Goal: Task Accomplishment & Management: Manage account settings

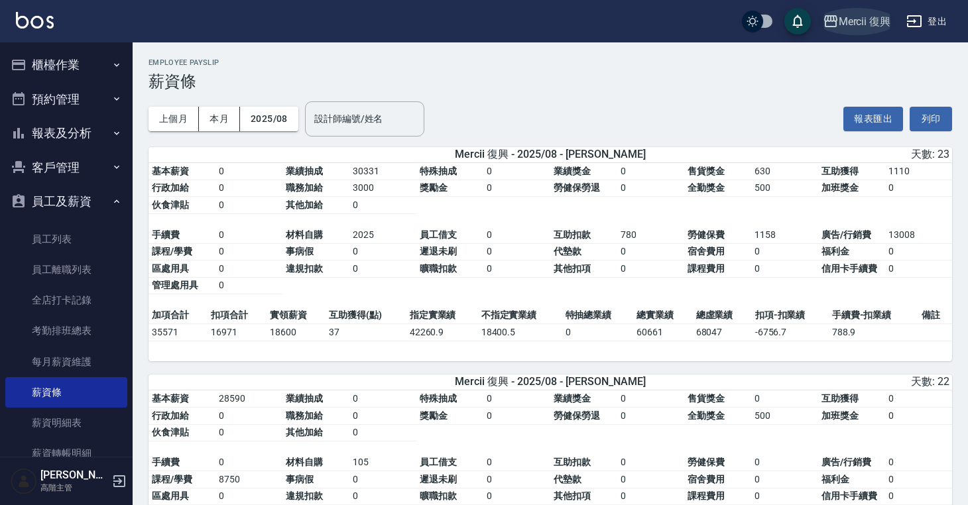
click at [869, 27] on div "Mercii 復興" at bounding box center [865, 21] width 52 height 17
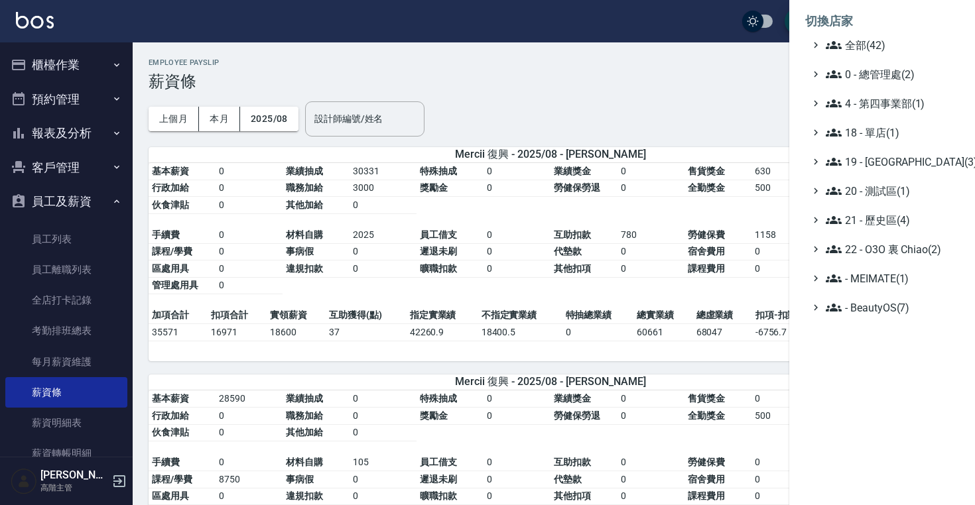
click at [868, 34] on li "切換店家" at bounding box center [882, 21] width 154 height 32
click at [868, 44] on span "全部(42)" at bounding box center [890, 45] width 128 height 16
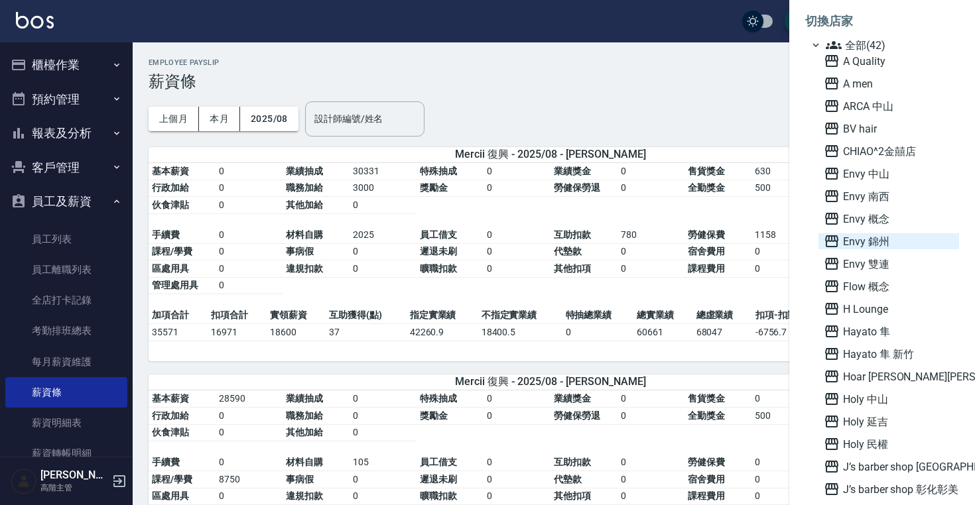
click at [859, 238] on span "Envy 錦州" at bounding box center [889, 241] width 130 height 16
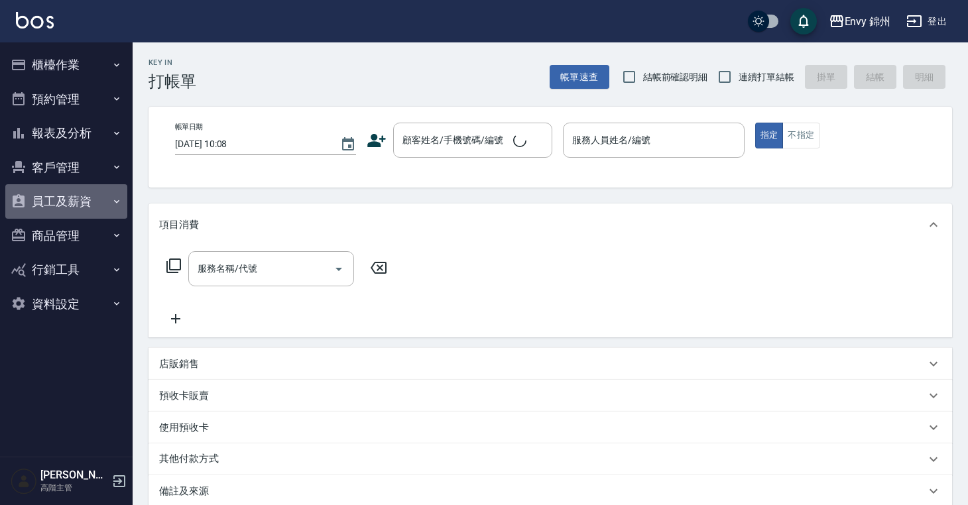
click at [81, 203] on button "員工及薪資" at bounding box center [66, 201] width 122 height 34
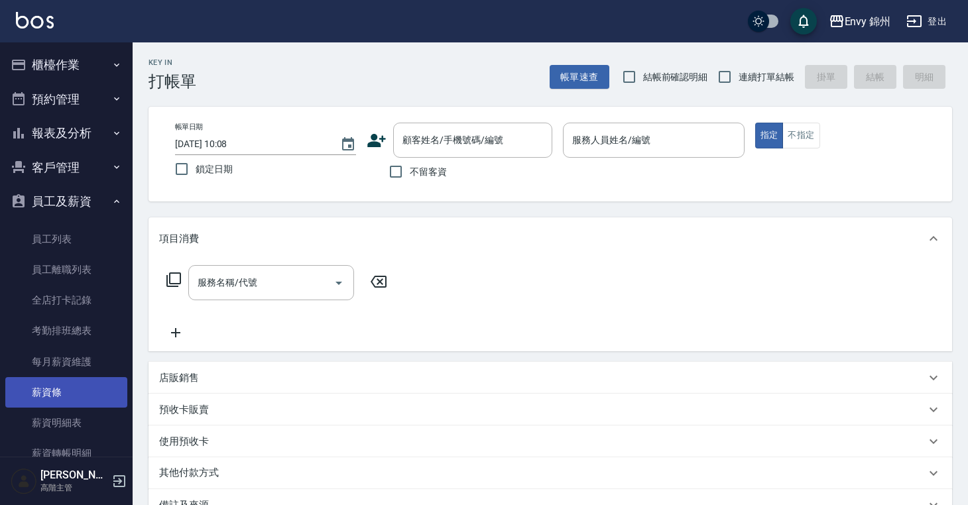
click at [77, 386] on link "薪資條" at bounding box center [66, 392] width 122 height 31
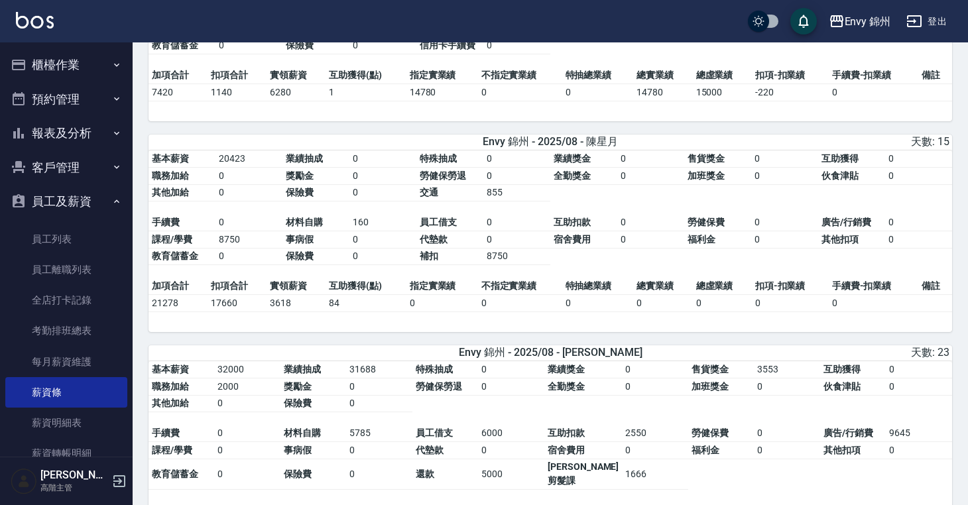
scroll to position [969, 0]
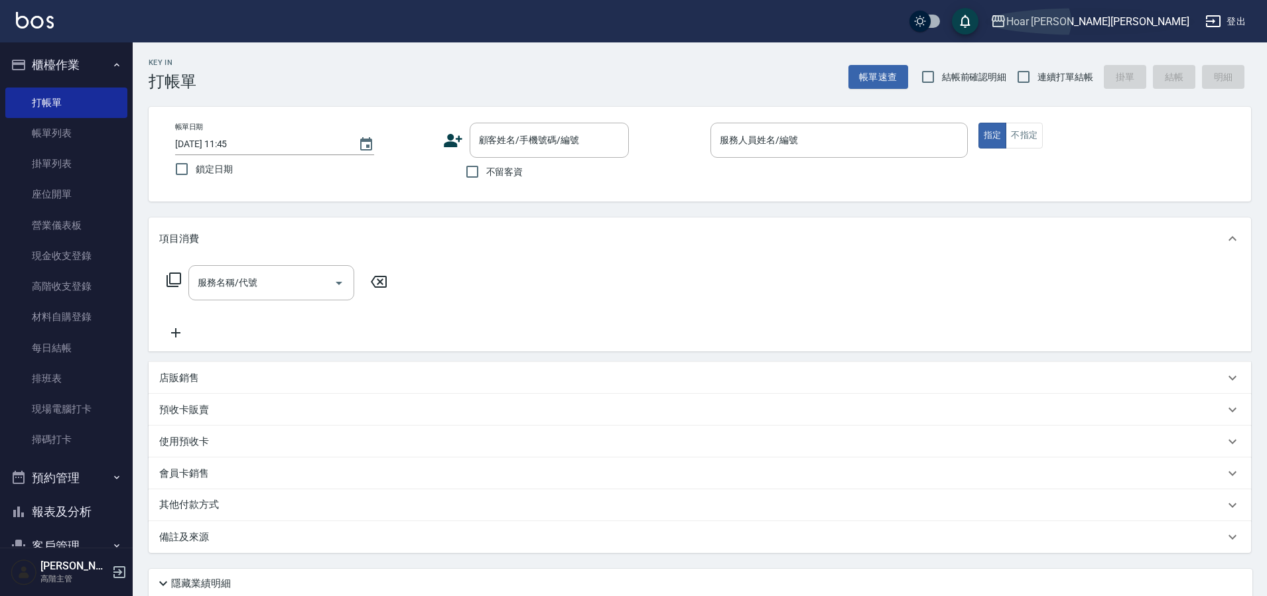
click at [1151, 21] on div "Hoar [PERSON_NAME][PERSON_NAME]" at bounding box center [1097, 21] width 183 height 17
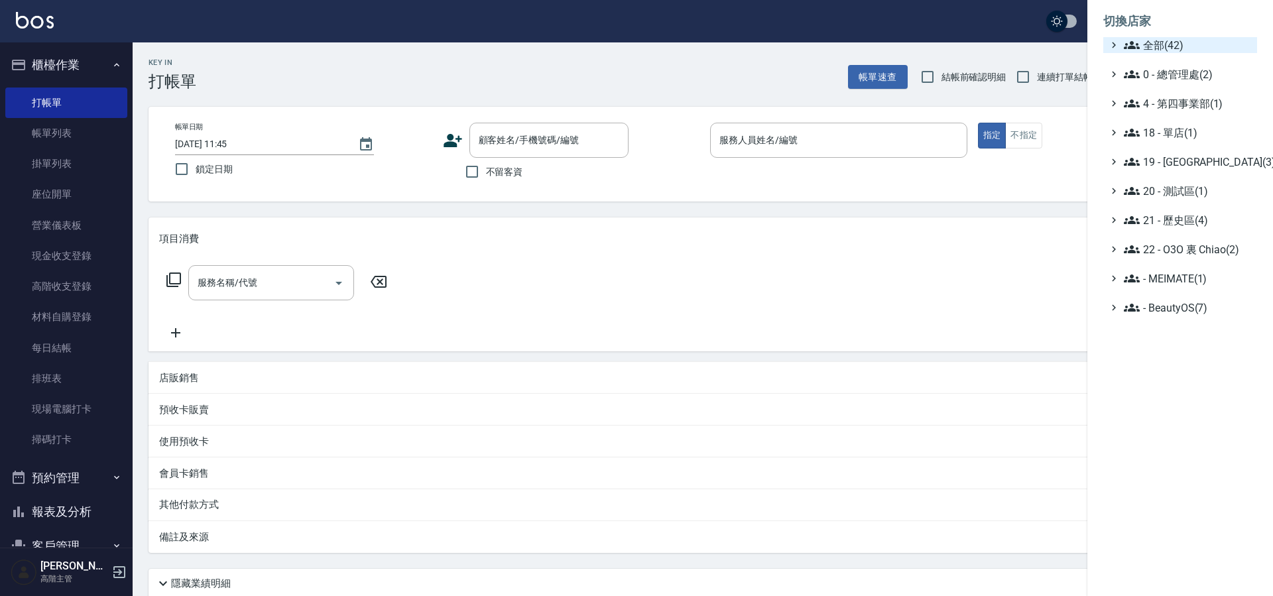
click at [1143, 42] on span "全部(42)" at bounding box center [1188, 45] width 128 height 16
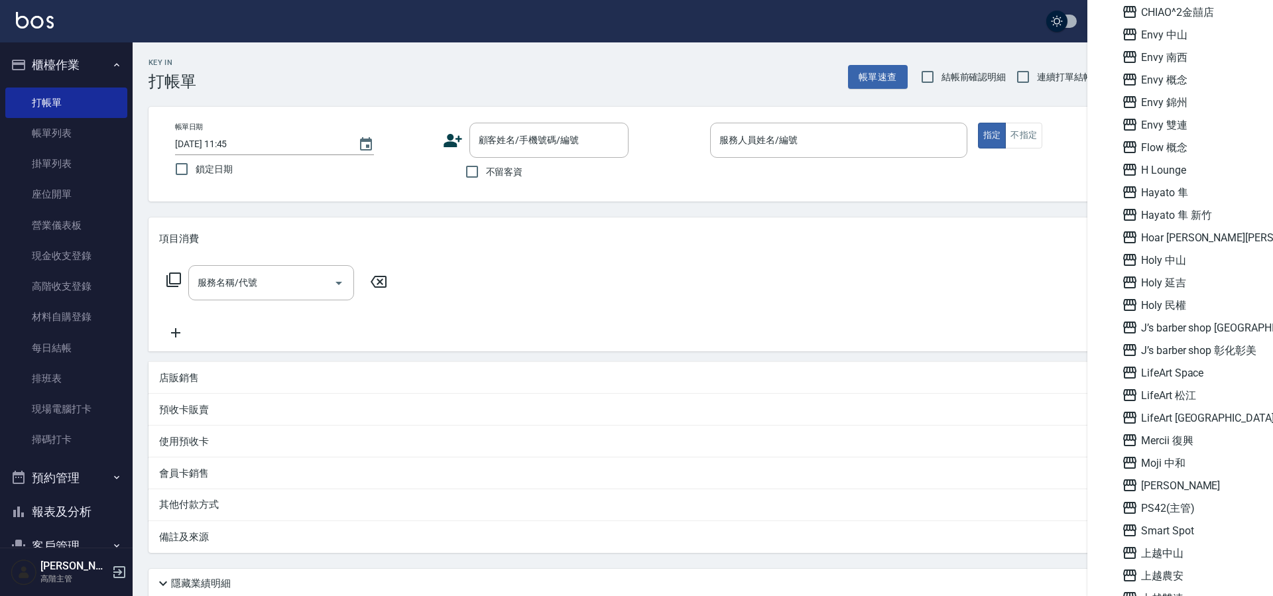
scroll to position [187, 0]
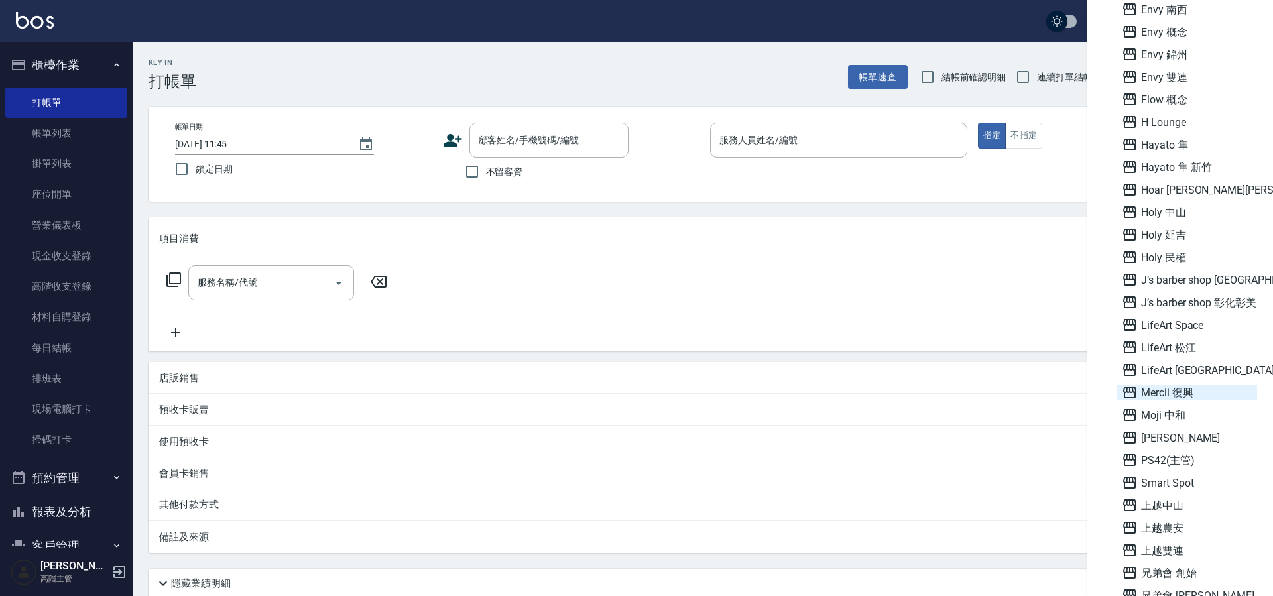
click at [1165, 395] on span "Mercii 復興" at bounding box center [1187, 393] width 130 height 16
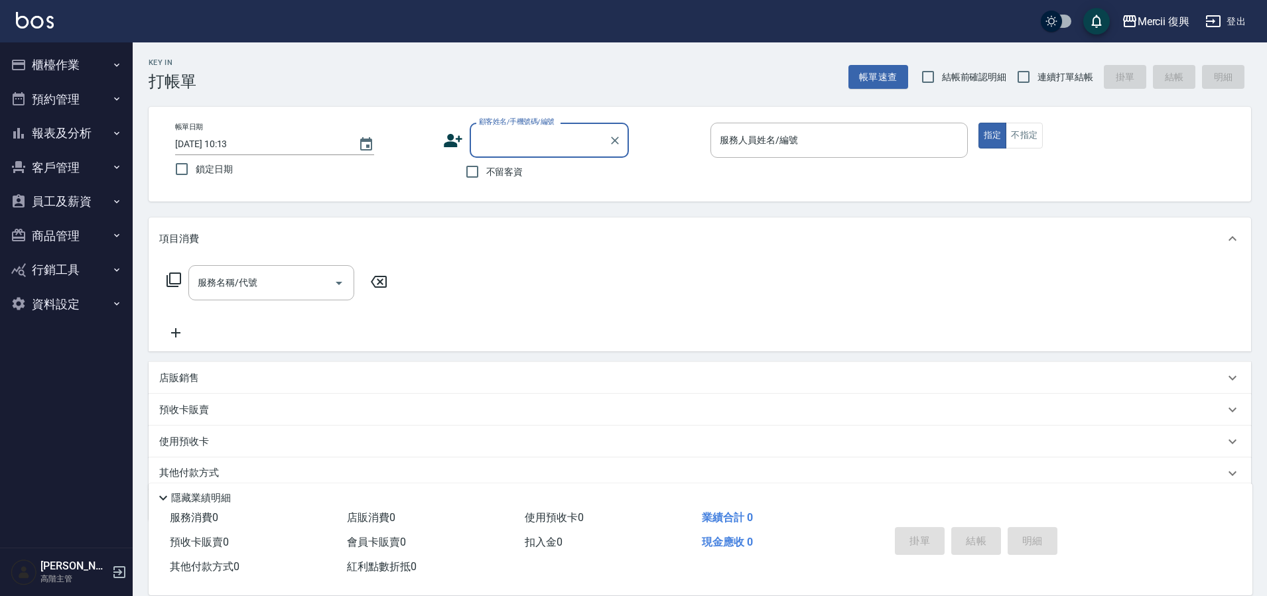
click at [69, 201] on button "員工及薪資" at bounding box center [66, 201] width 122 height 34
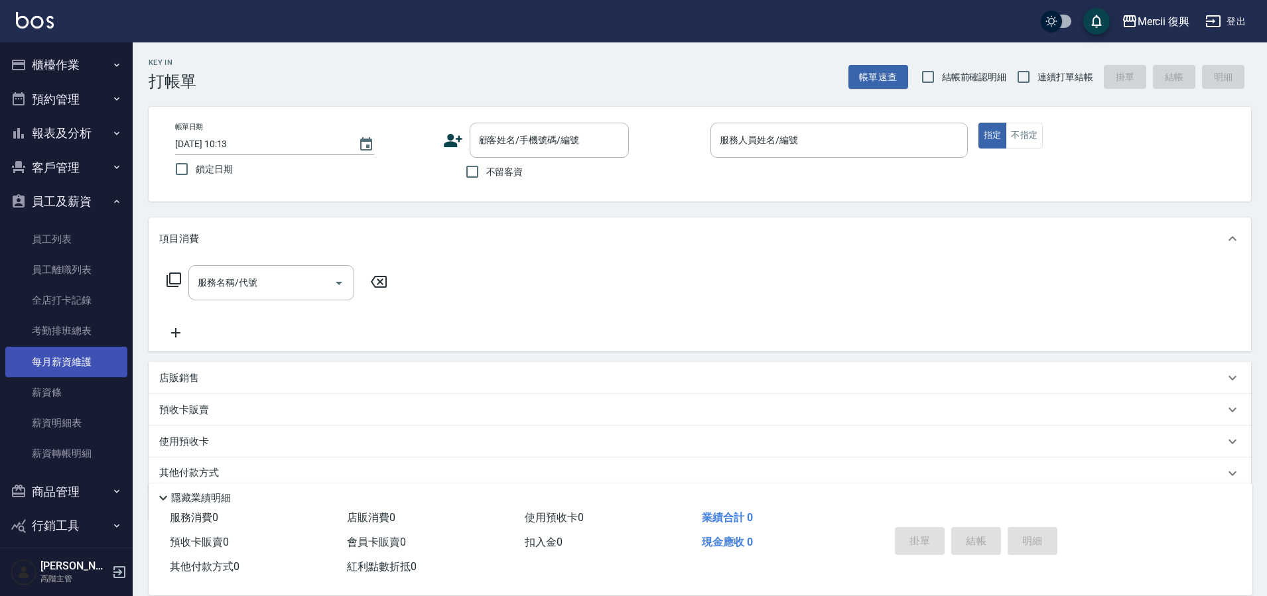
click at [74, 362] on link "每月薪資維護" at bounding box center [66, 362] width 122 height 31
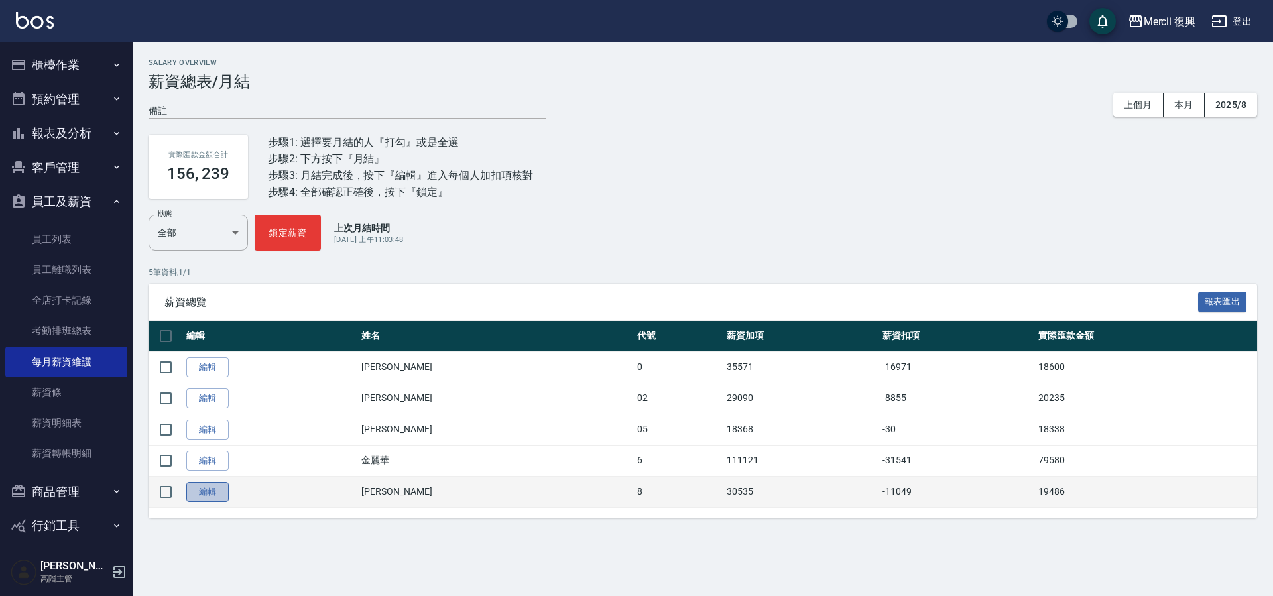
click at [204, 495] on link "編輯" at bounding box center [207, 492] width 42 height 21
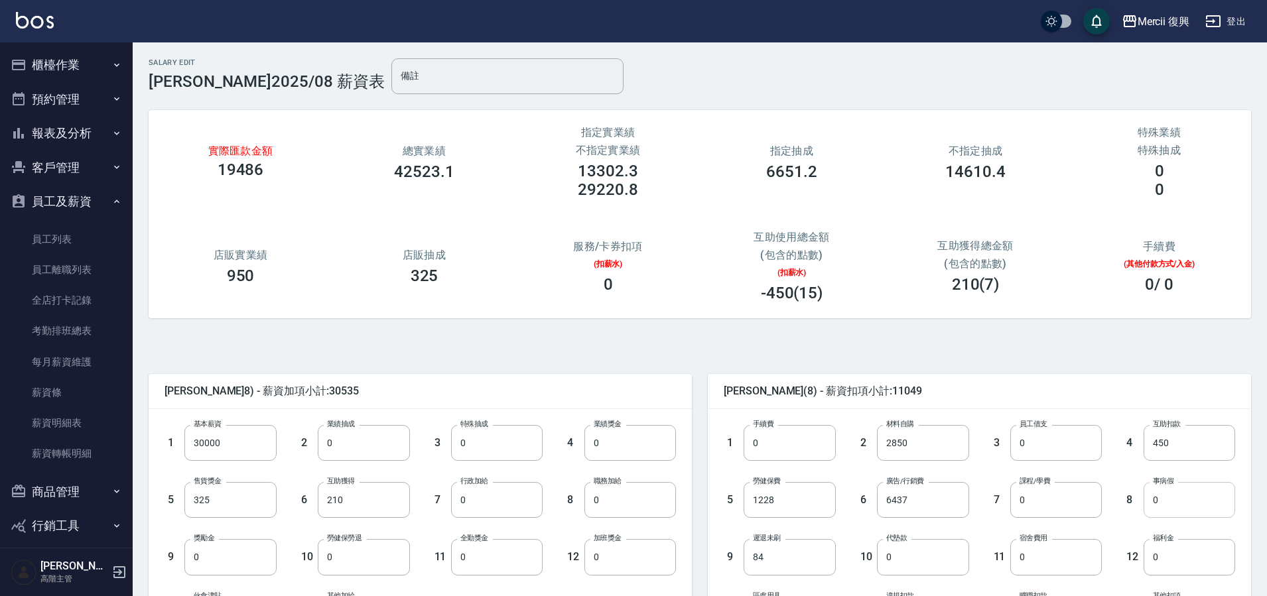
click at [1166, 501] on input "0" at bounding box center [1189, 500] width 92 height 36
click at [1175, 503] on input "0" at bounding box center [1189, 500] width 92 height 36
drag, startPoint x: 1182, startPoint y: 503, endPoint x: 1137, endPoint y: 501, distance: 45.1
click at [1137, 501] on div "8 事病假 0 事病假" at bounding box center [1168, 489] width 133 height 57
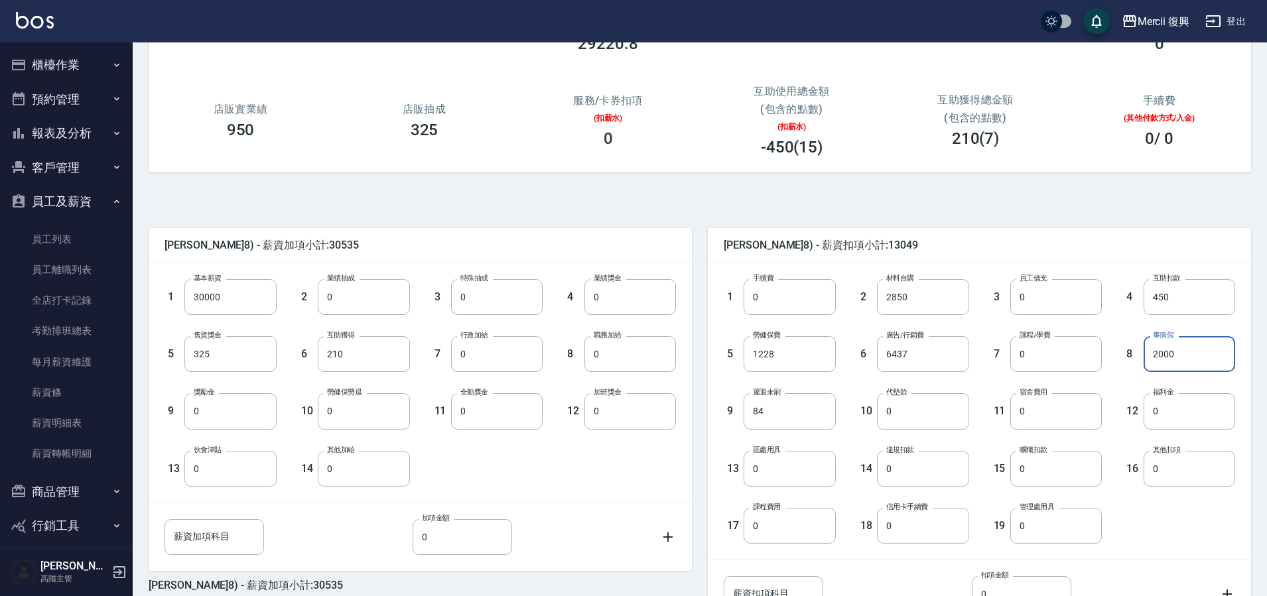
scroll to position [265, 0]
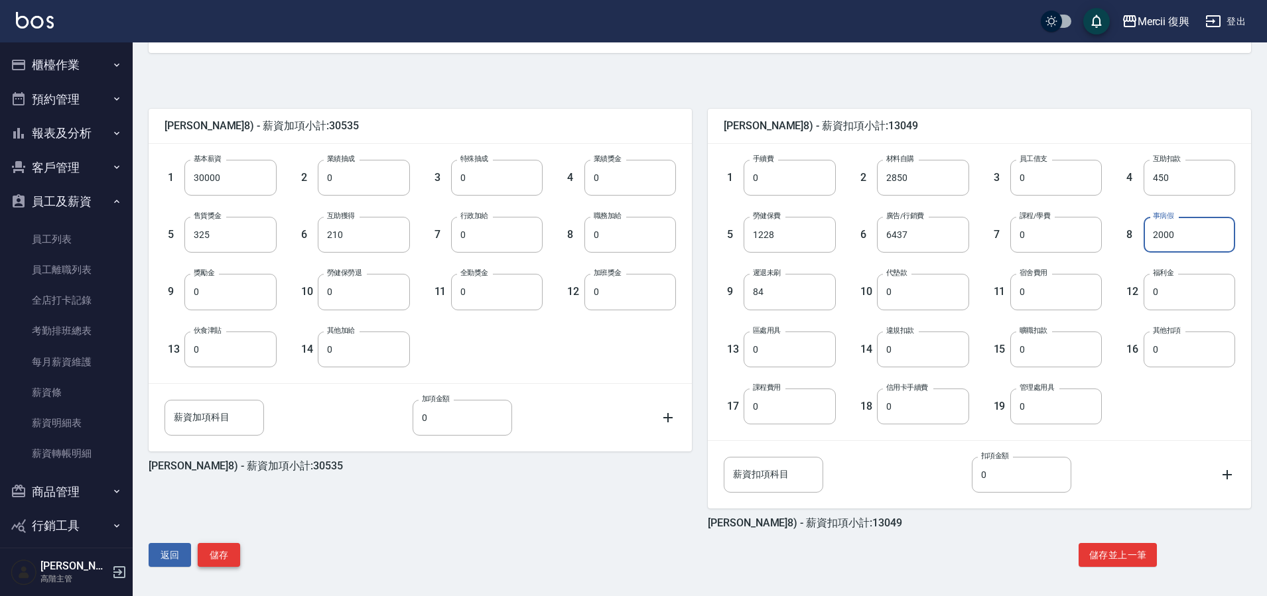
type input "2000"
click at [227, 555] on button "儲存" at bounding box center [219, 555] width 42 height 25
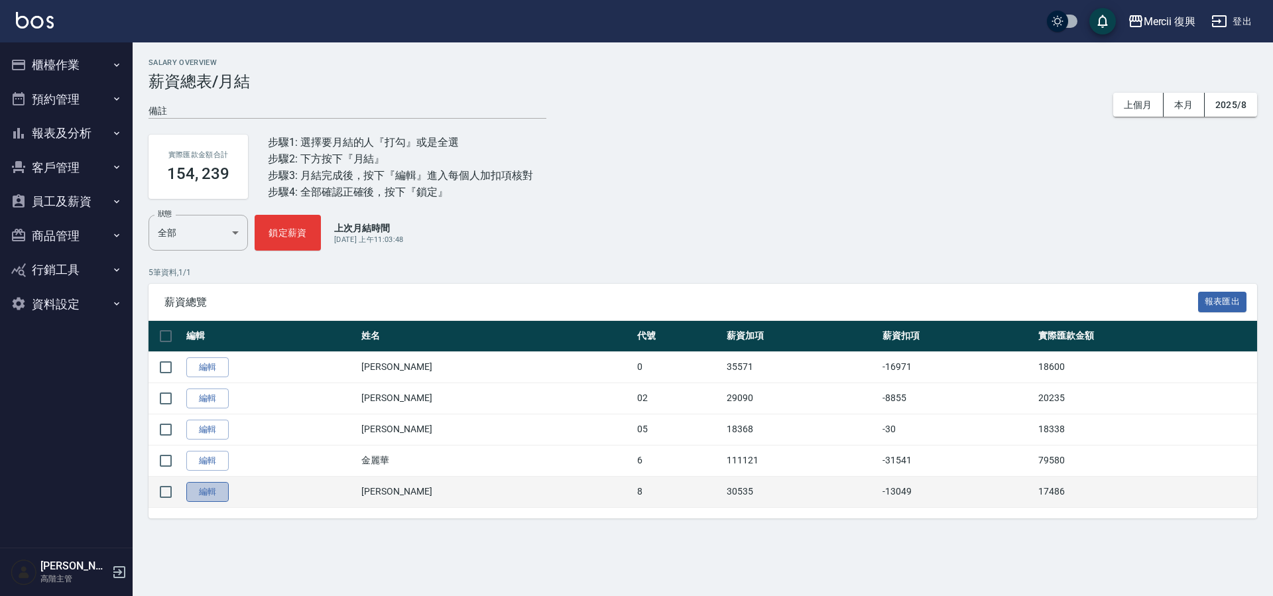
click at [220, 493] on link "編輯" at bounding box center [207, 492] width 42 height 21
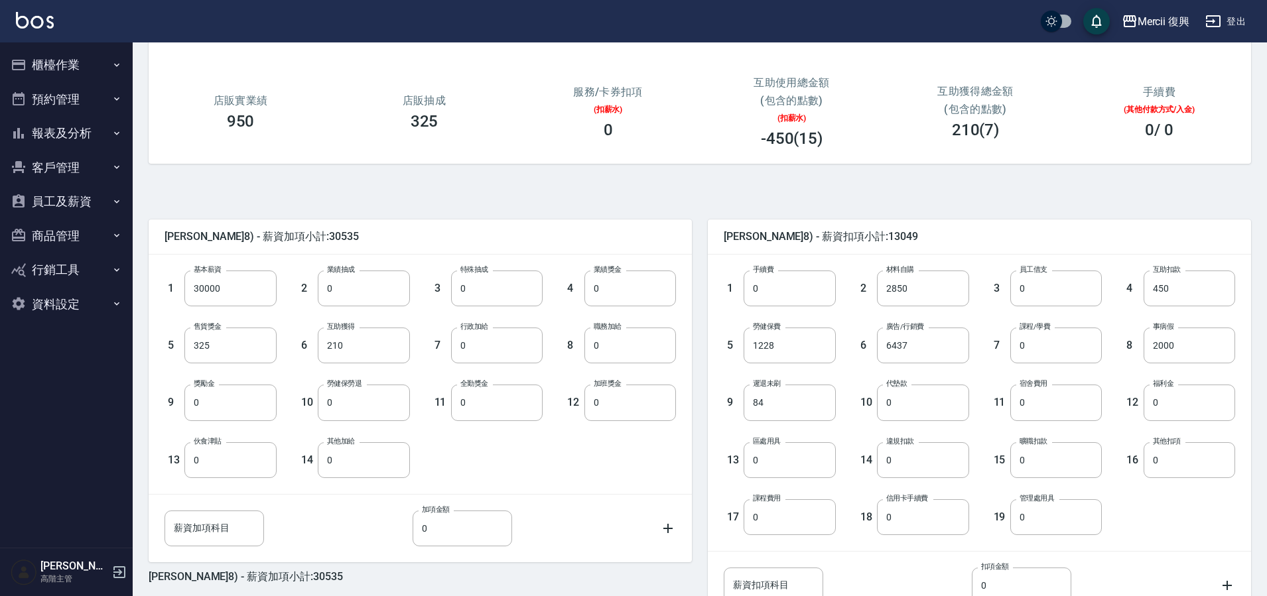
scroll to position [180, 0]
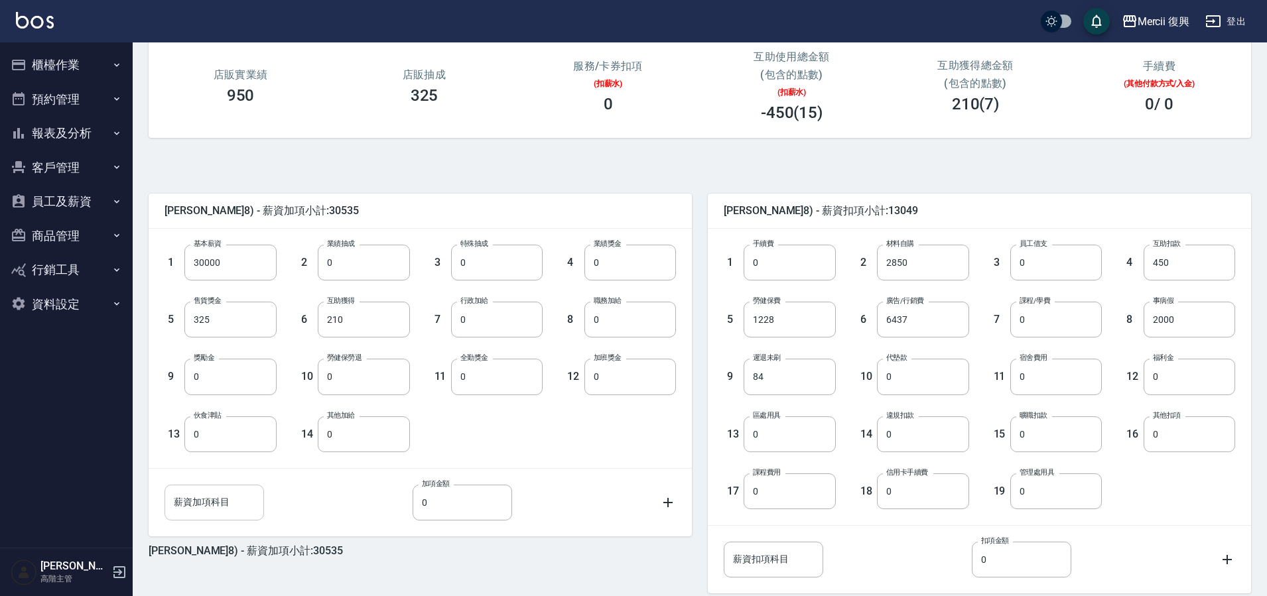
click at [222, 500] on input "薪資加項科目" at bounding box center [213, 503] width 99 height 36
type input "e"
type input "廣告補助"
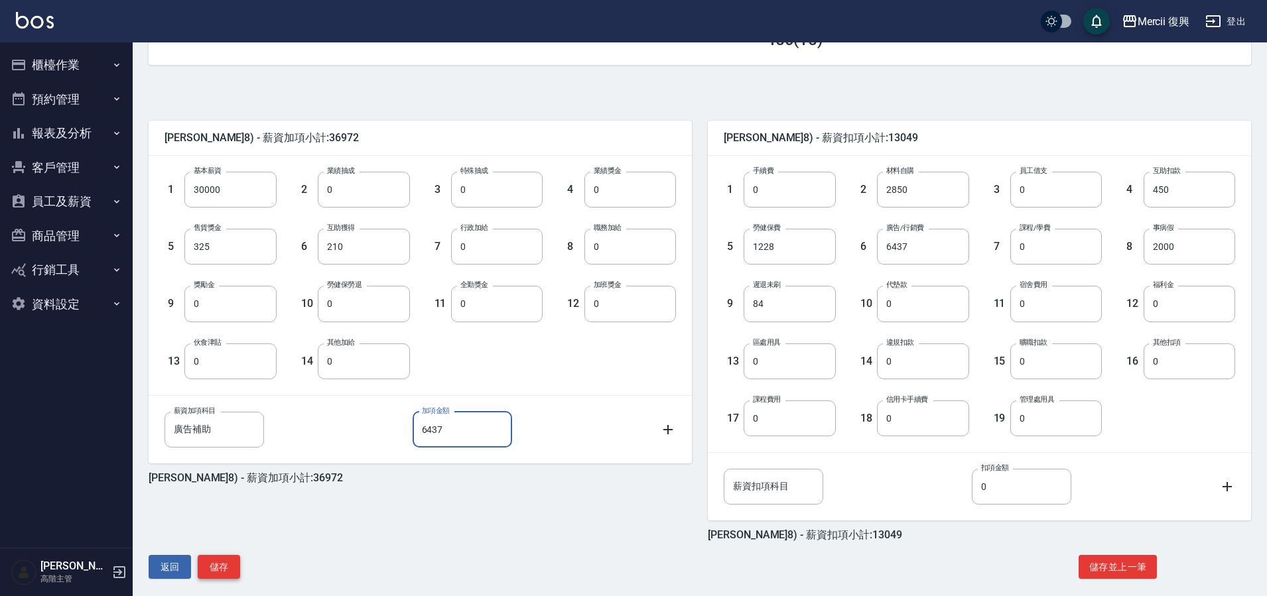
type input "6437"
click at [223, 569] on button "儲存" at bounding box center [219, 567] width 42 height 25
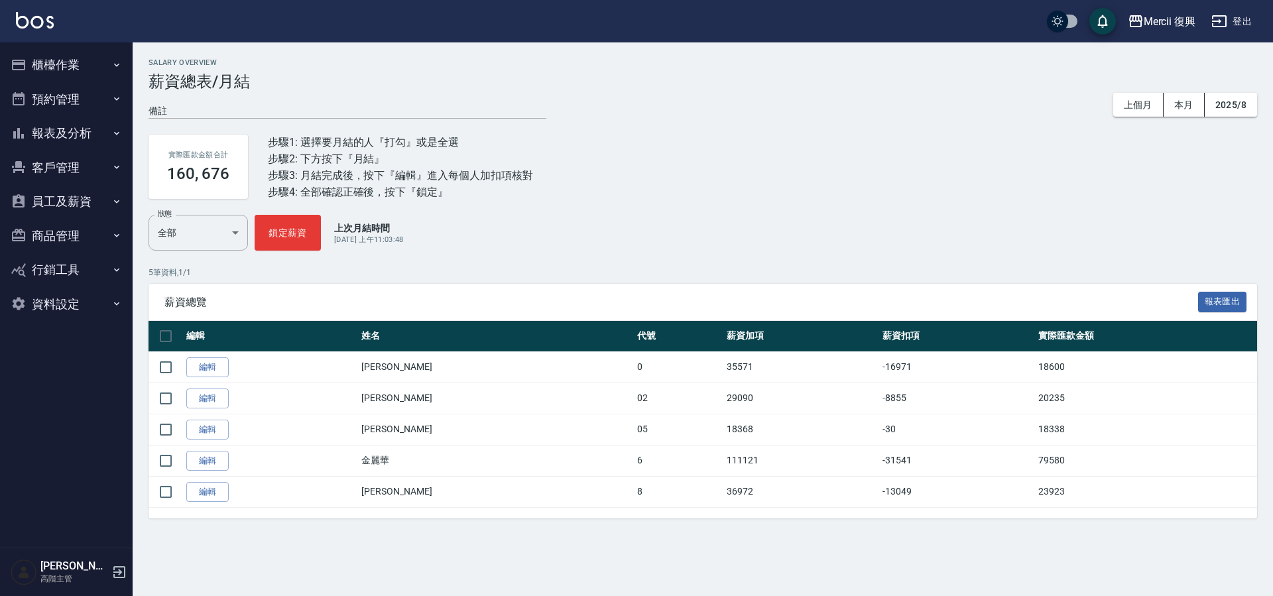
click at [93, 204] on button "員工及薪資" at bounding box center [66, 201] width 122 height 34
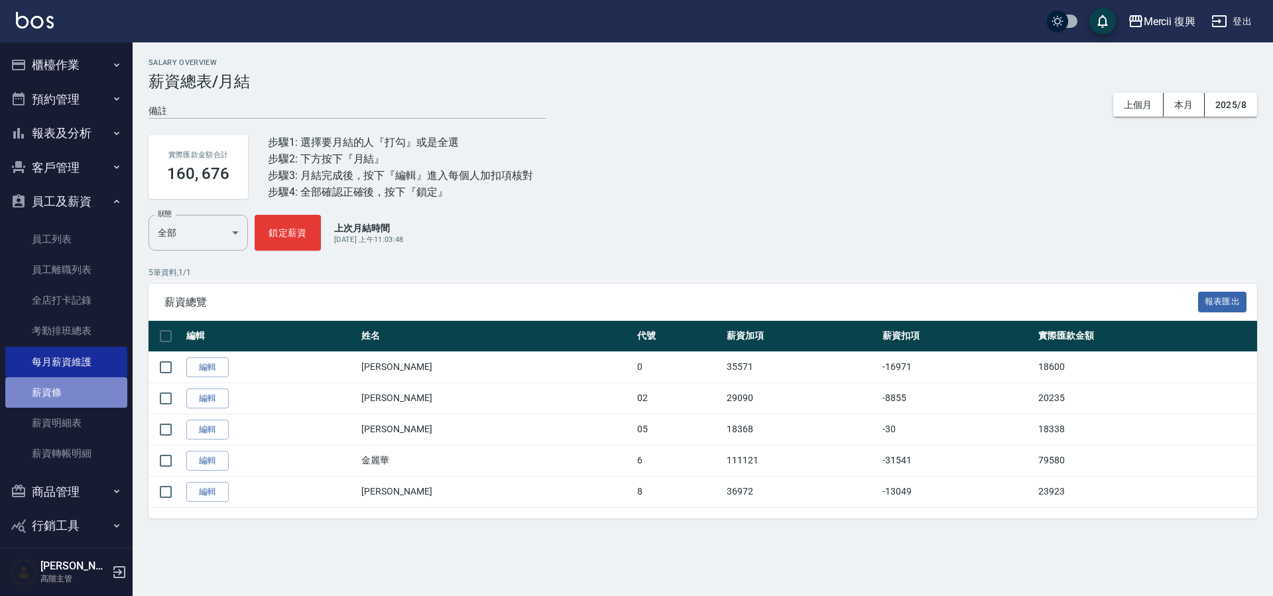
click at [76, 404] on link "薪資條" at bounding box center [66, 392] width 122 height 31
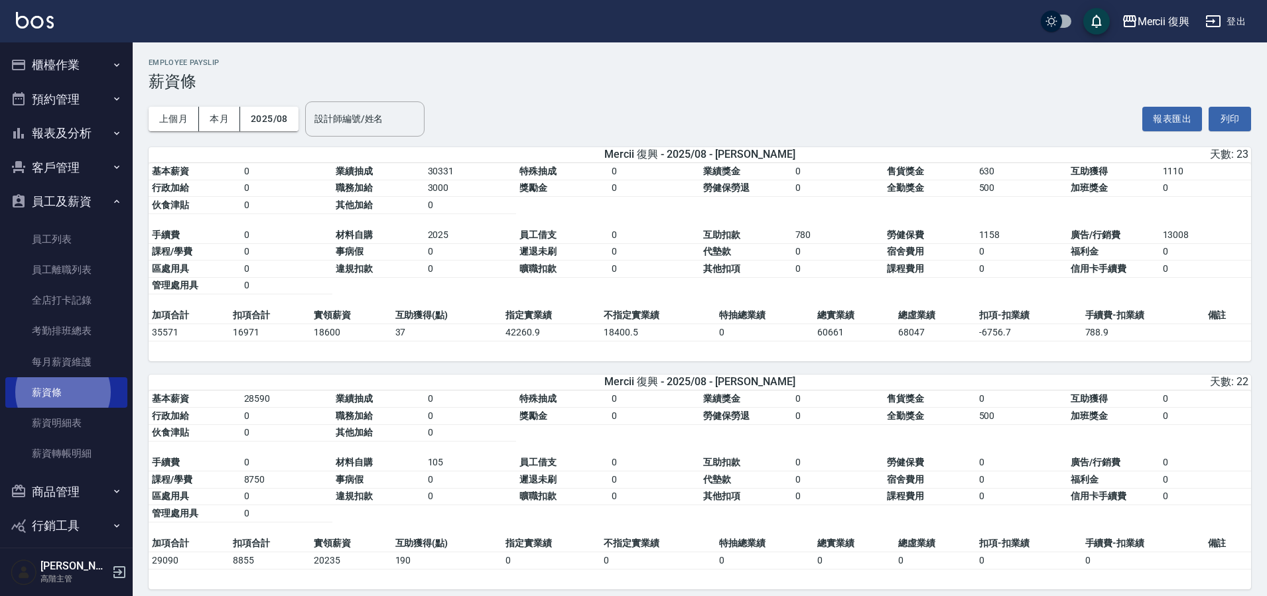
click at [68, 144] on button "報表及分析" at bounding box center [66, 133] width 122 height 34
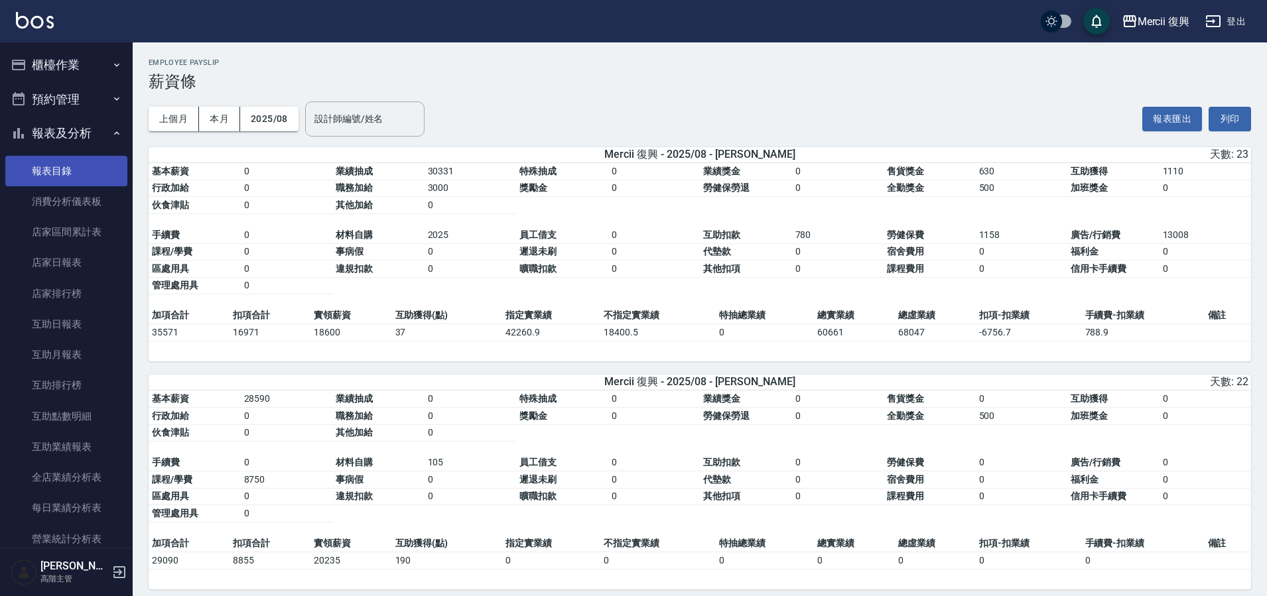
click at [66, 166] on link "報表目錄" at bounding box center [66, 171] width 122 height 31
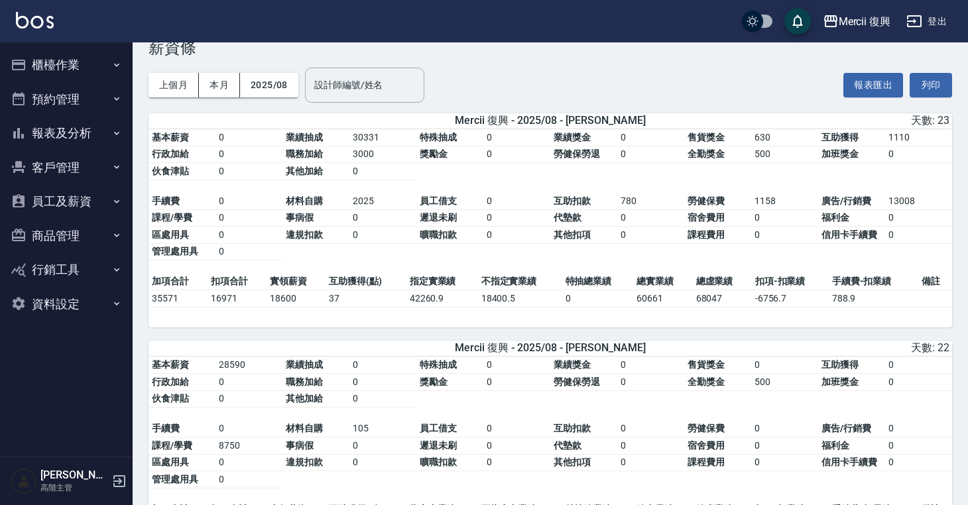
scroll to position [246, 0]
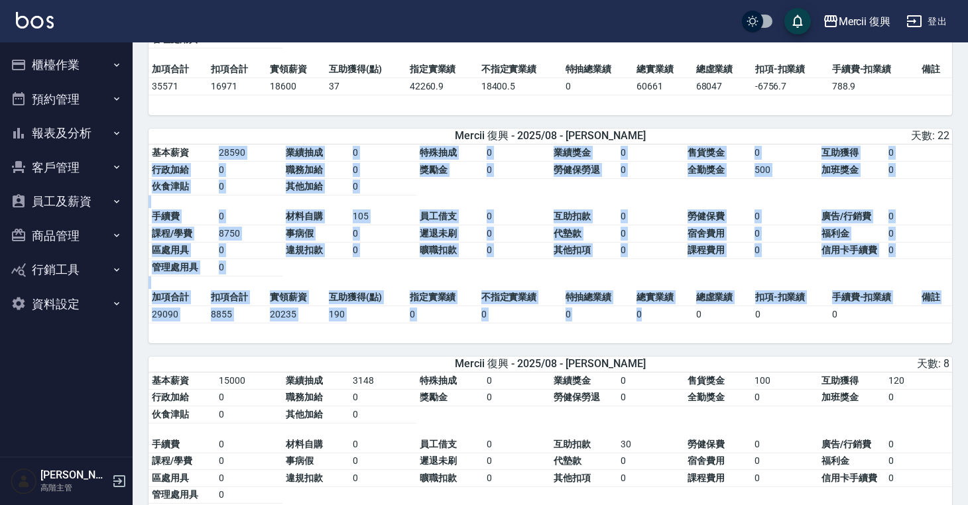
drag, startPoint x: 218, startPoint y: 155, endPoint x: 666, endPoint y: 312, distance: 474.4
click at [666, 312] on div "基本薪資 28590 業績抽成 0 特殊抽成 0 業績獎金 0 售貨獎金 0 互助獲得 0 行政加給 0 職務加給 0 獎勵金 0 勞健保勞退 0 全勤獎金 …" at bounding box center [551, 244] width 804 height 199
click at [666, 312] on td "0" at bounding box center [662, 314] width 59 height 17
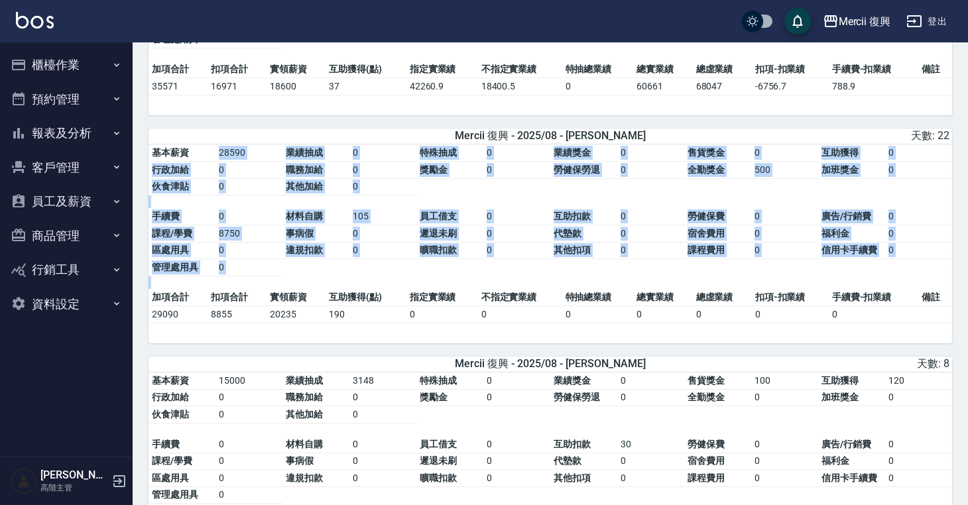
drag, startPoint x: 218, startPoint y: 152, endPoint x: 360, endPoint y: 280, distance: 191.1
click at [360, 280] on table "基本薪資 28590 業績抽成 0 特殊抽成 0 業績獎金 0 售貨獎金 0 互助獲得 0 行政加給 0 職務加給 0 獎勵金 0 勞健保勞退 0 全勤獎金 …" at bounding box center [551, 217] width 804 height 145
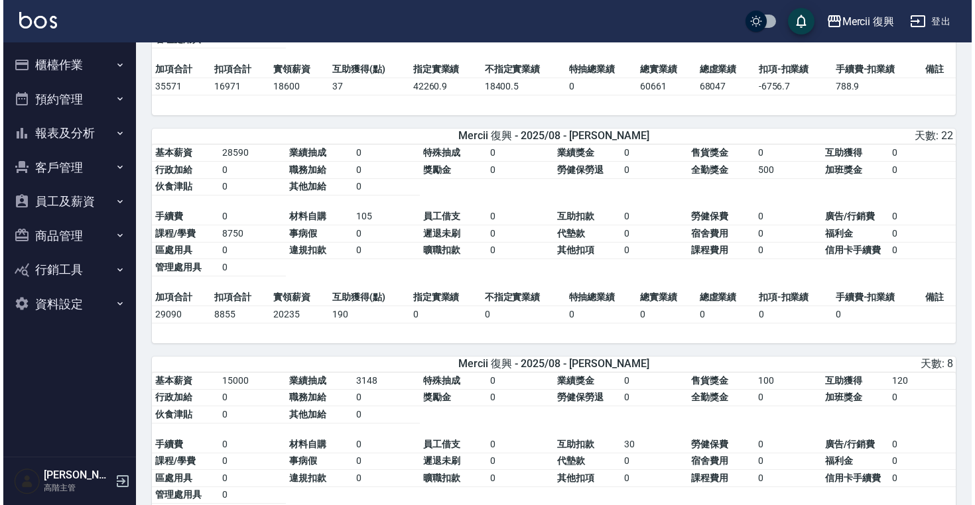
scroll to position [0, 0]
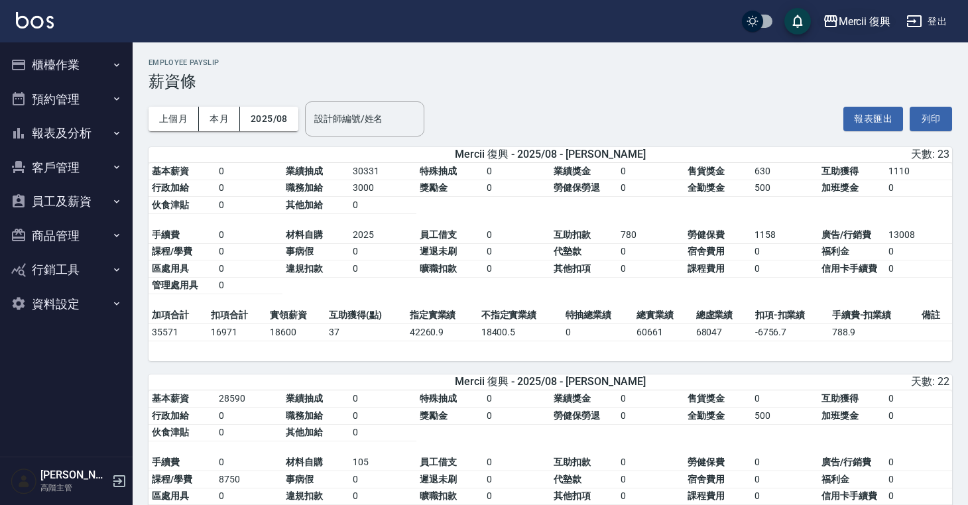
click at [886, 15] on div "Mercii 復興" at bounding box center [865, 21] width 52 height 17
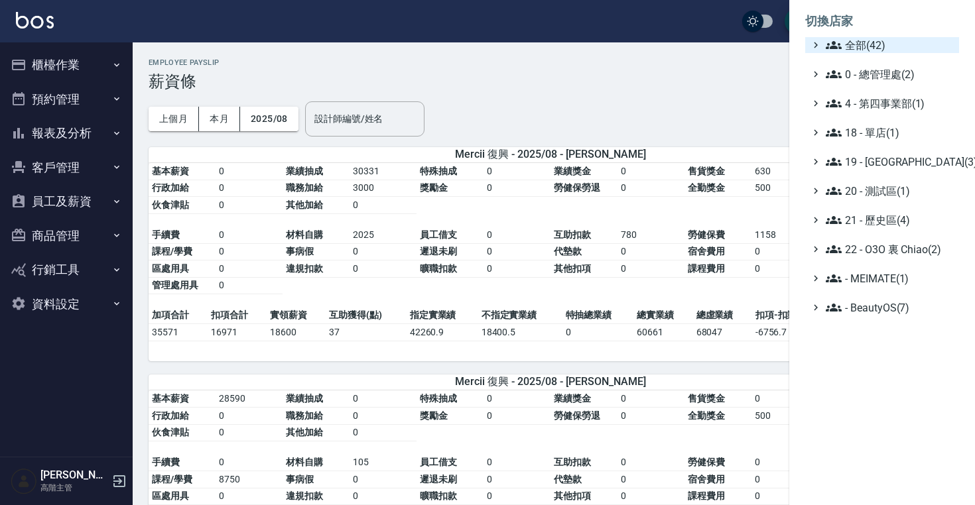
click at [858, 52] on span "全部(42)" at bounding box center [890, 45] width 128 height 16
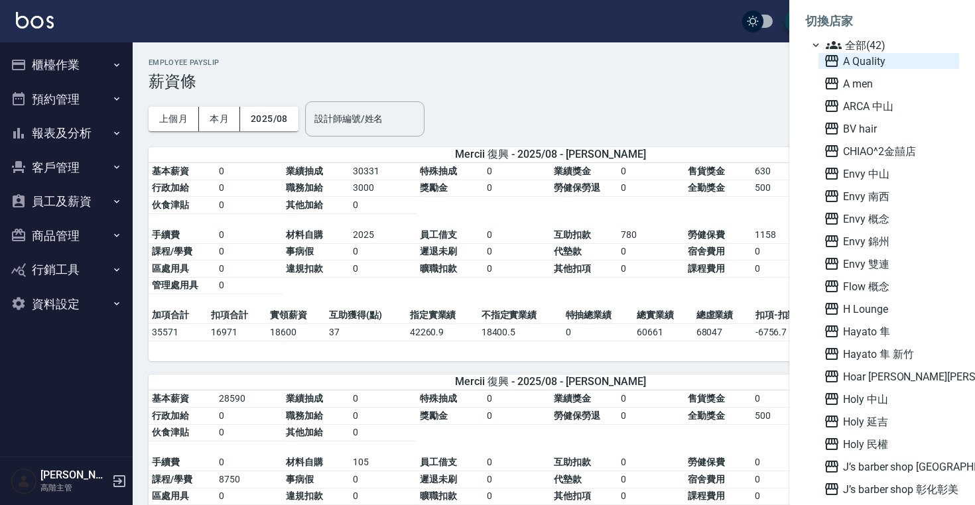
click at [858, 62] on span "A Quality" at bounding box center [889, 61] width 130 height 16
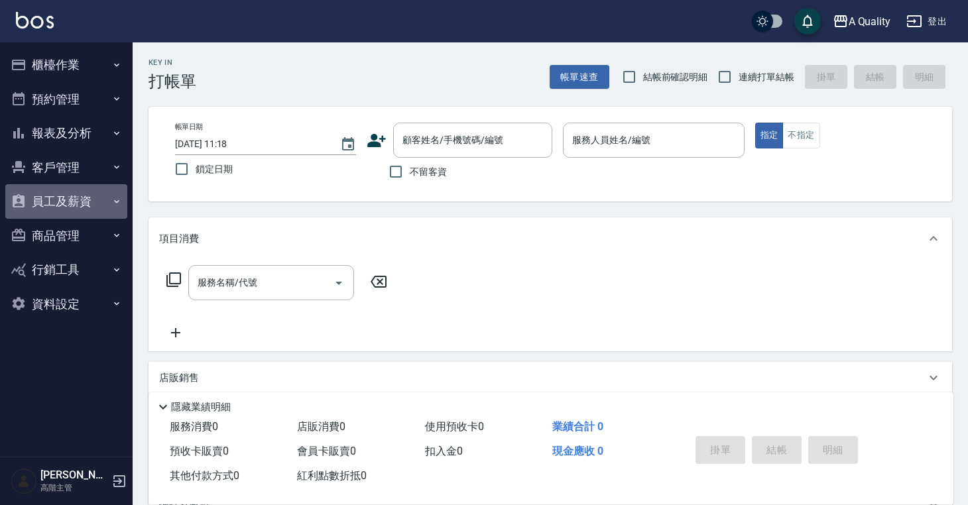
click at [90, 211] on button "員工及薪資" at bounding box center [66, 201] width 122 height 34
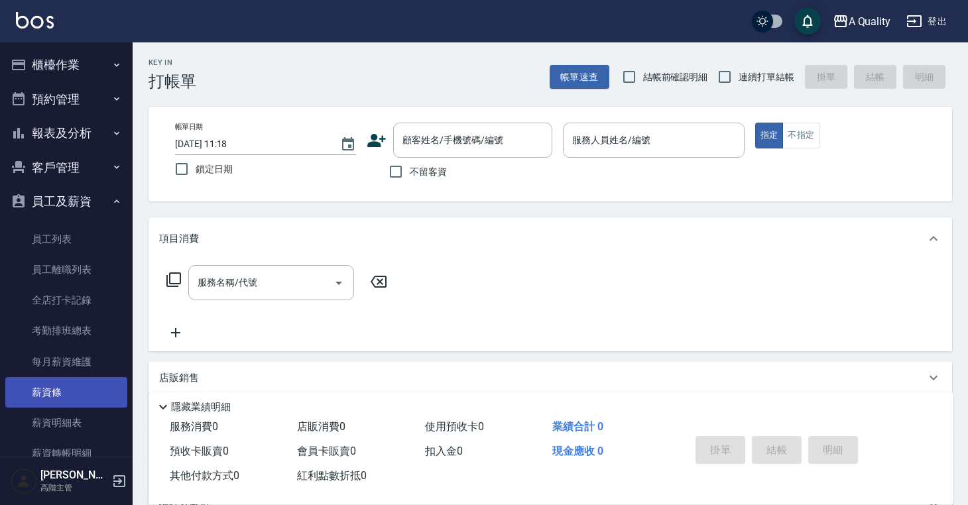
click at [68, 401] on link "薪資條" at bounding box center [66, 392] width 122 height 31
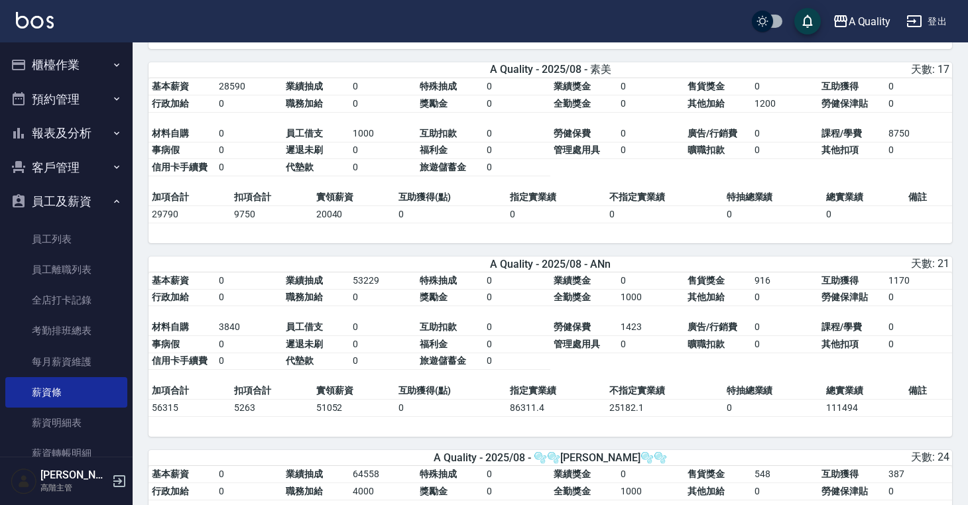
scroll to position [438, 0]
